Goal: Find specific page/section: Find specific page/section

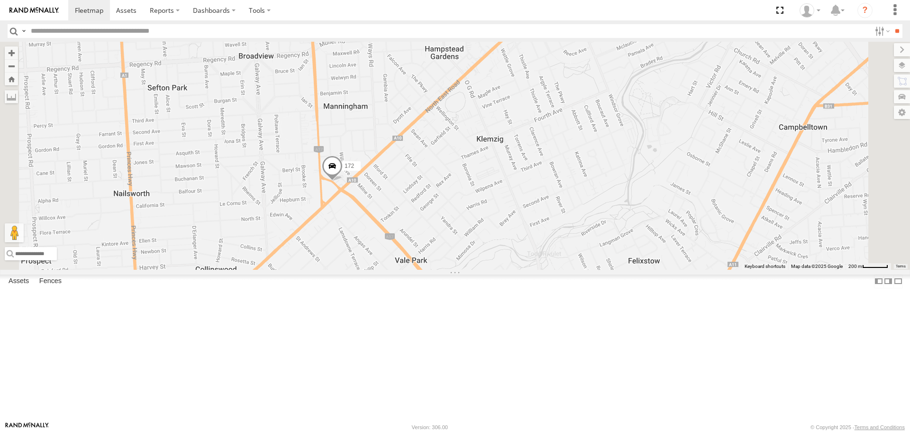
click at [0, 0] on div "JCS" at bounding box center [0, 0] width 0 height 0
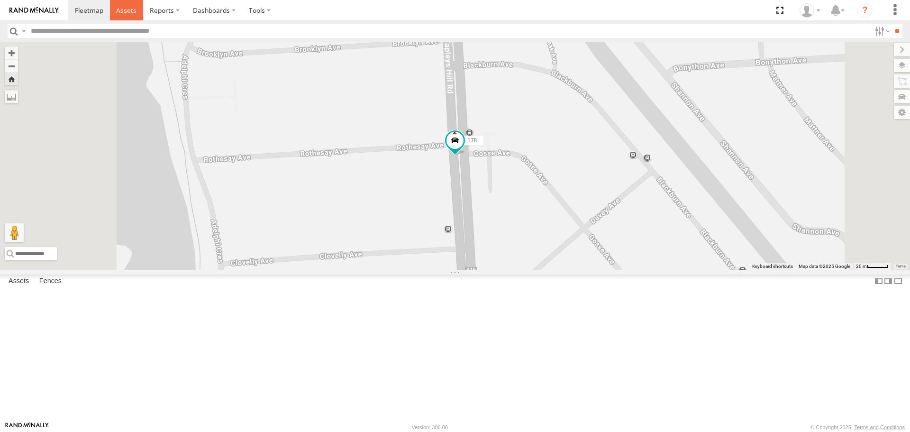
click at [113, 10] on link at bounding box center [127, 10] width 34 height 20
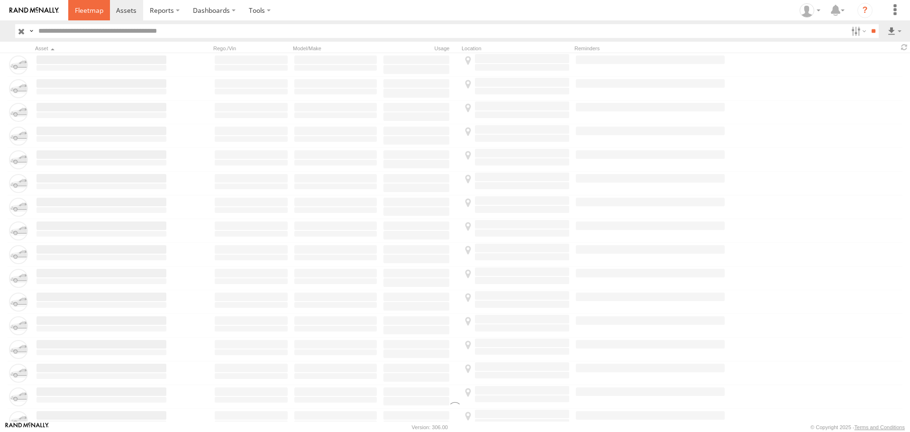
click at [88, 9] on span at bounding box center [89, 10] width 28 height 9
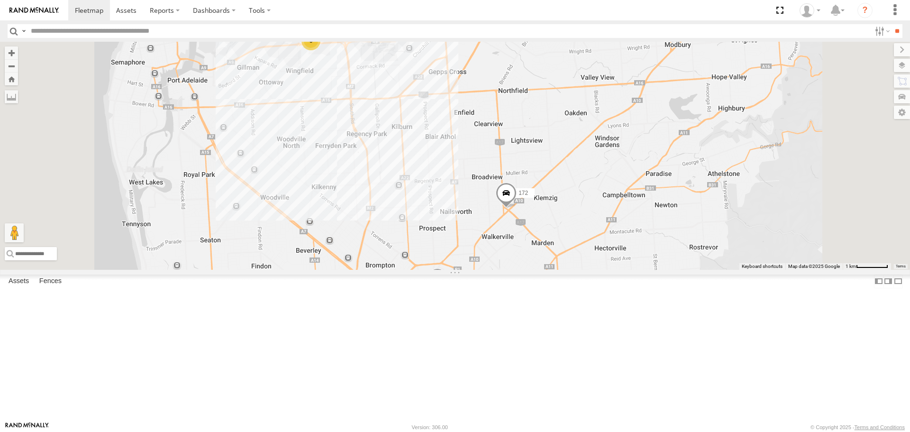
drag, startPoint x: 596, startPoint y: 300, endPoint x: 556, endPoint y: 184, distance: 122.7
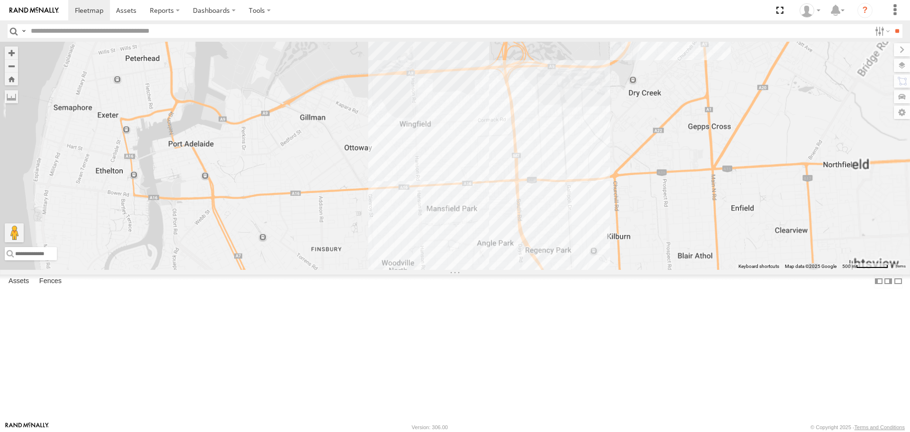
drag, startPoint x: 572, startPoint y: 190, endPoint x: 569, endPoint y: 220, distance: 31.0
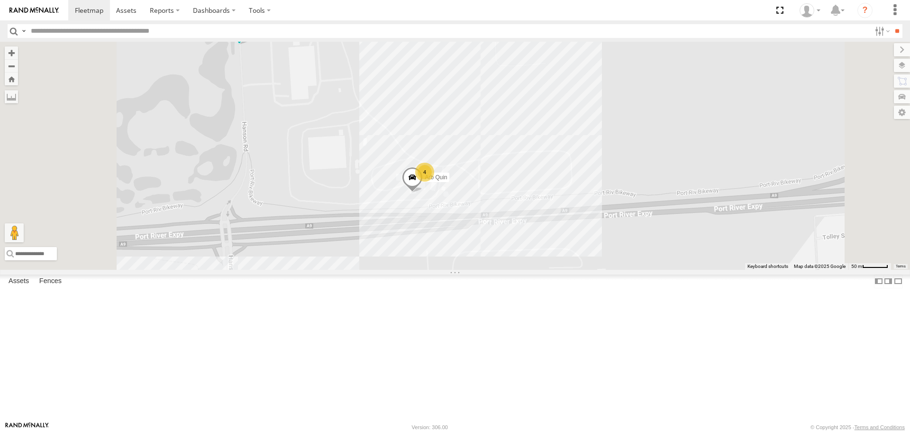
drag, startPoint x: 443, startPoint y: 130, endPoint x: 444, endPoint y: 204, distance: 73.9
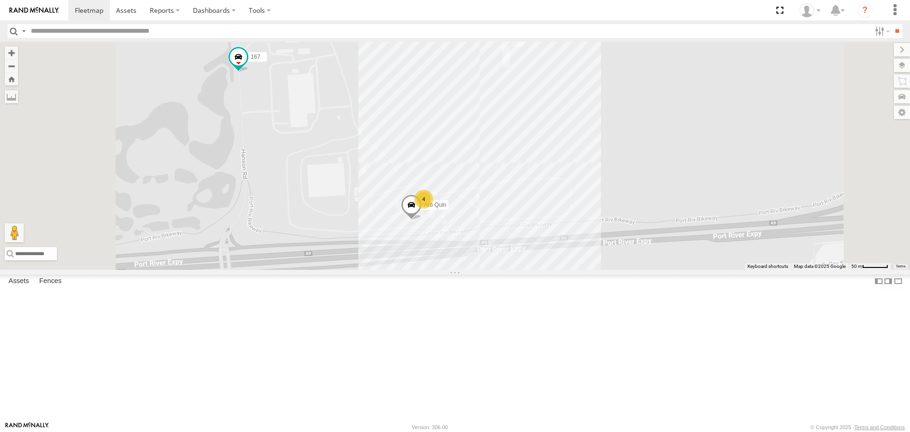
drag, startPoint x: 423, startPoint y: 168, endPoint x: 420, endPoint y: 187, distance: 19.6
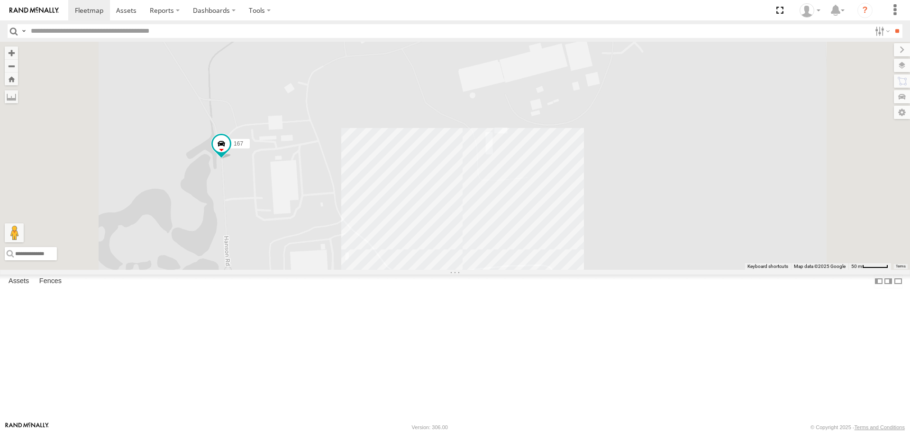
drag, startPoint x: 421, startPoint y: 182, endPoint x: 404, endPoint y: 269, distance: 88.4
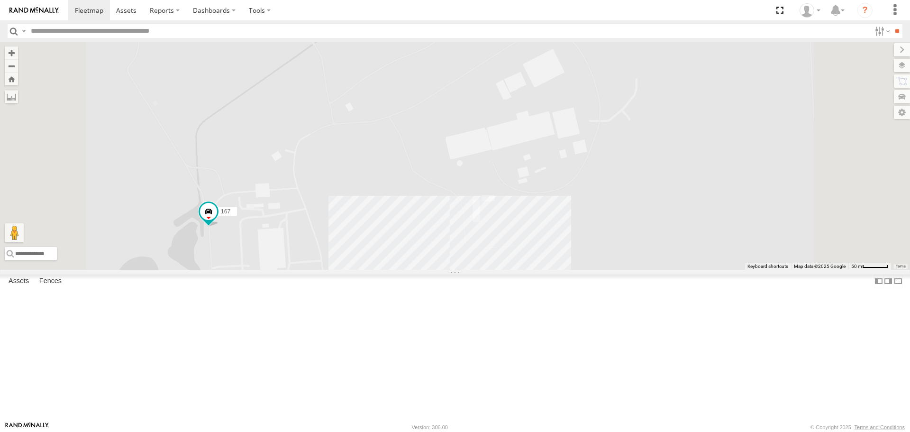
drag, startPoint x: 418, startPoint y: 209, endPoint x: 405, endPoint y: 262, distance: 54.2
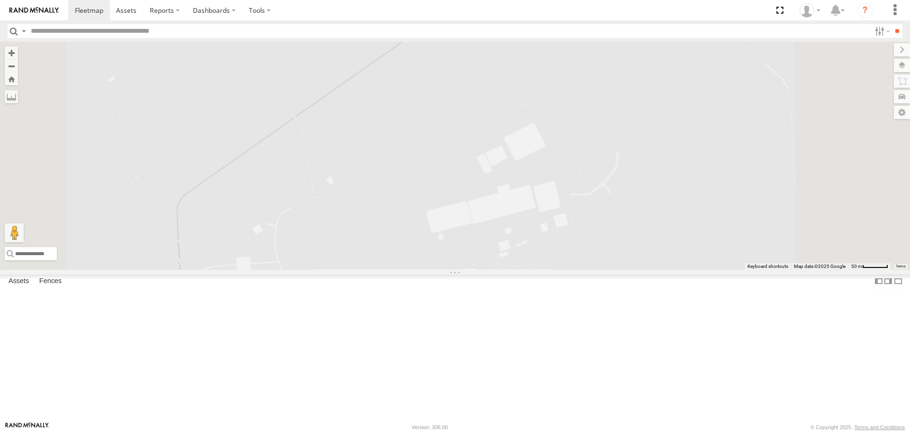
drag, startPoint x: 458, startPoint y: 206, endPoint x: 435, endPoint y: 252, distance: 51.1
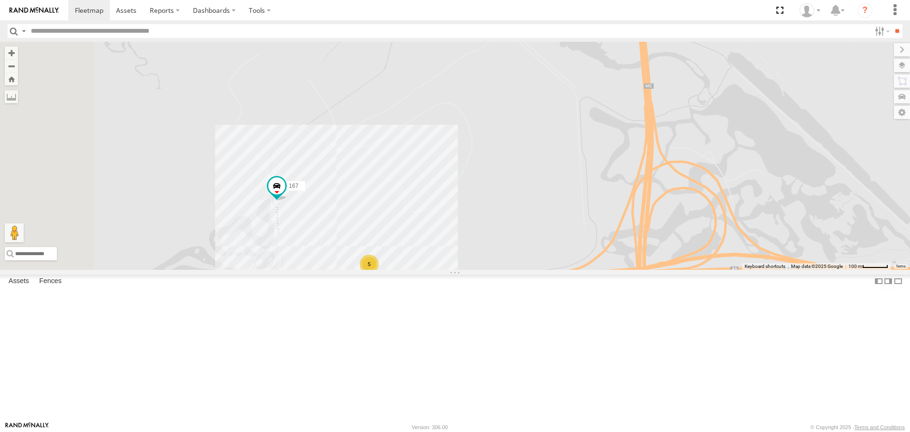
drag, startPoint x: 424, startPoint y: 272, endPoint x: 505, endPoint y: 253, distance: 82.6
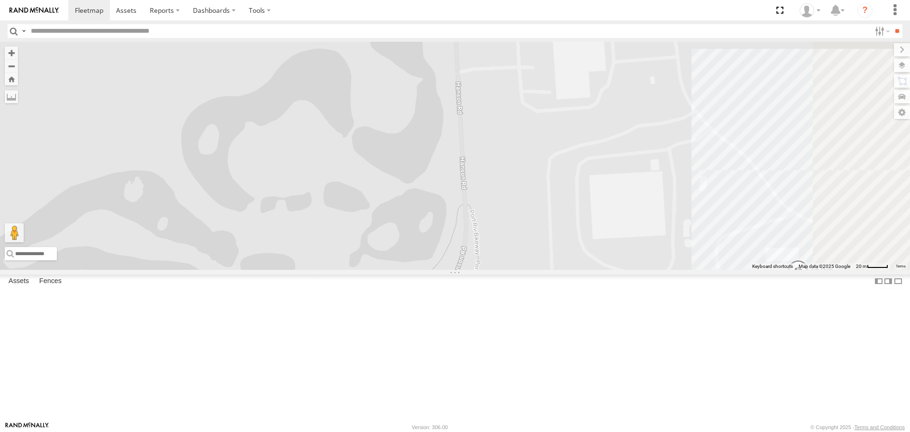
drag, startPoint x: 540, startPoint y: 256, endPoint x: 413, endPoint y: 110, distance: 193.5
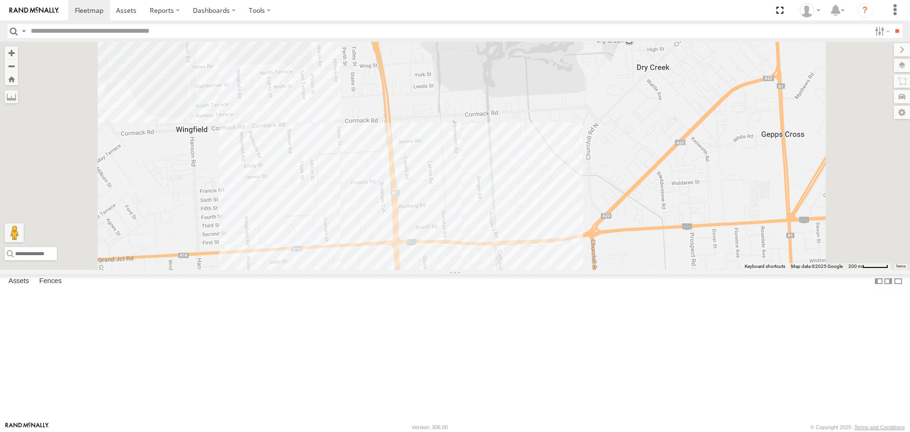
click at [582, 269] on div "169 172 164 176 165 167 5" at bounding box center [455, 155] width 910 height 227
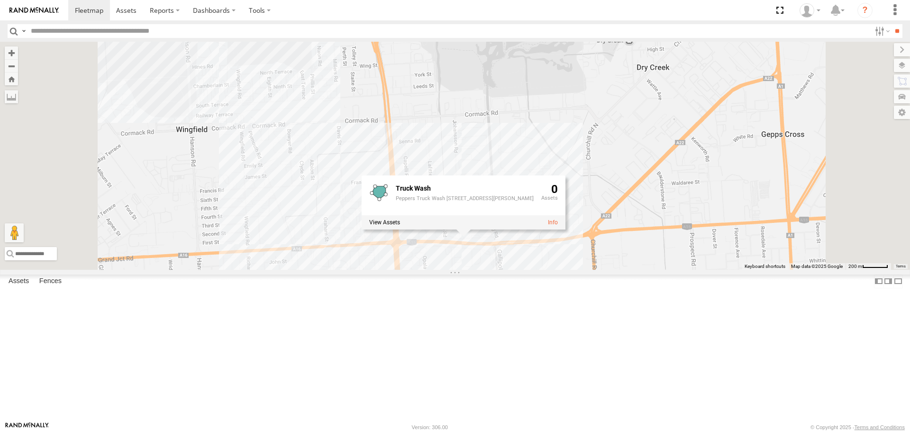
click at [395, 259] on div "169 172 164 176 165 167 5 Truck Wash Peppers Truck Wash [STREET_ADDRESS][PERSON…" at bounding box center [455, 155] width 910 height 227
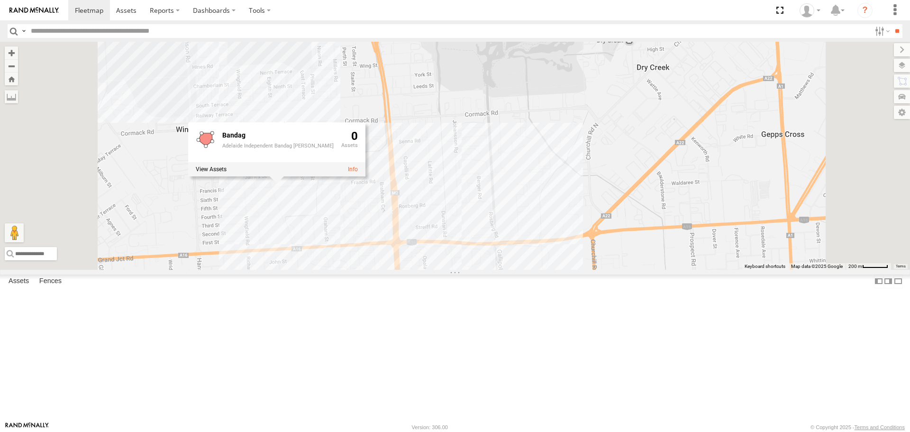
click at [382, 269] on div "169 172 164 176 165 167 5 Bandag Adelaide Independent Bandag [PERSON_NAME] 0" at bounding box center [455, 155] width 910 height 227
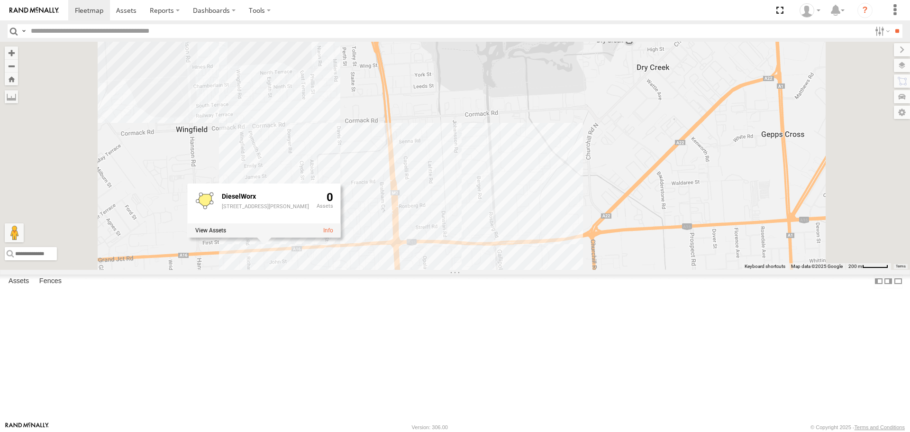
click at [582, 269] on div "169 172 164 176 165 167 5 DieselWorx [STREET_ADDRESS][PERSON_NAME]" at bounding box center [455, 155] width 910 height 227
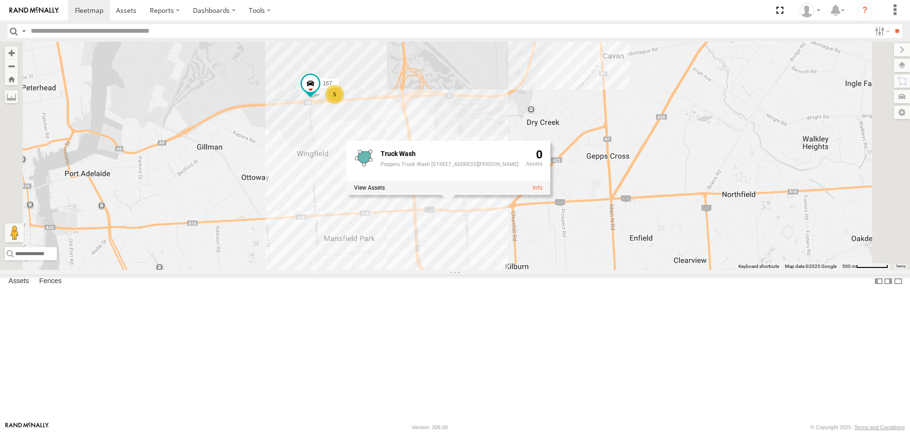
drag, startPoint x: 768, startPoint y: 149, endPoint x: 671, endPoint y: 160, distance: 96.9
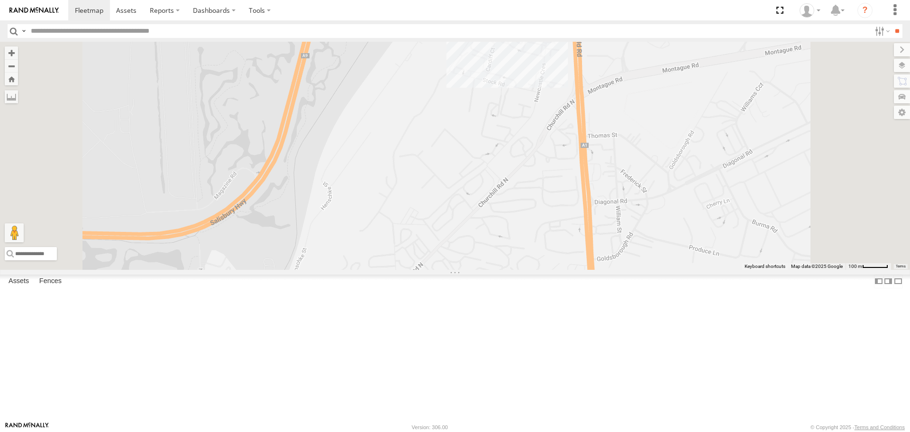
click at [647, 142] on div "169 172 164 176 165 167 Truck Wash Peppers Truck Wash [STREET_ADDRESS][PERSON_N…" at bounding box center [455, 155] width 910 height 227
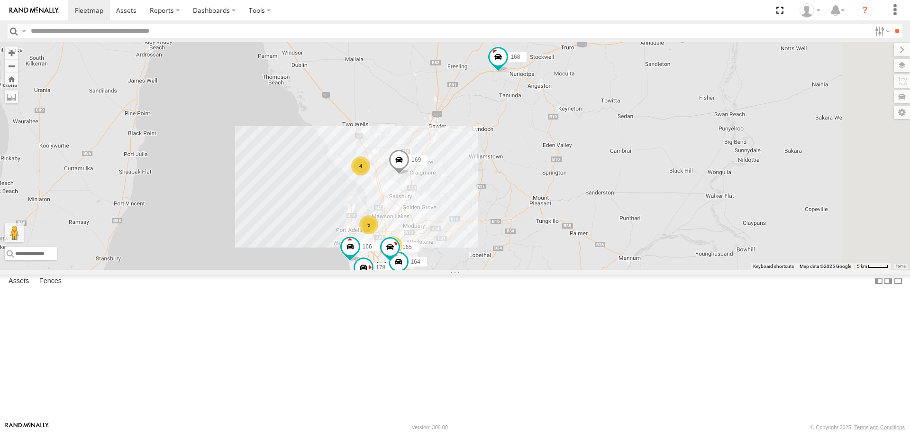
drag, startPoint x: 615, startPoint y: 165, endPoint x: 544, endPoint y: 251, distance: 111.5
